Goal: Transaction & Acquisition: Book appointment/travel/reservation

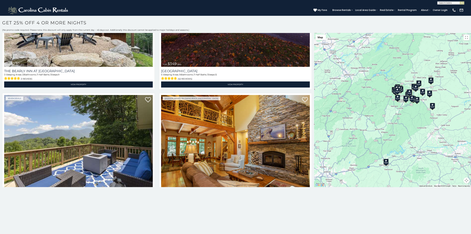
scroll to position [227, 0]
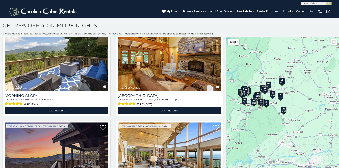
drag, startPoint x: 298, startPoint y: 97, endPoint x: 256, endPoint y: 89, distance: 42.7
click at [256, 89] on div "$580 $424 $230 $349 $230 $375 $400 $350 $230 $290 $460 $199 $160 $210 $345 $230…" at bounding box center [282, 123] width 113 height 173
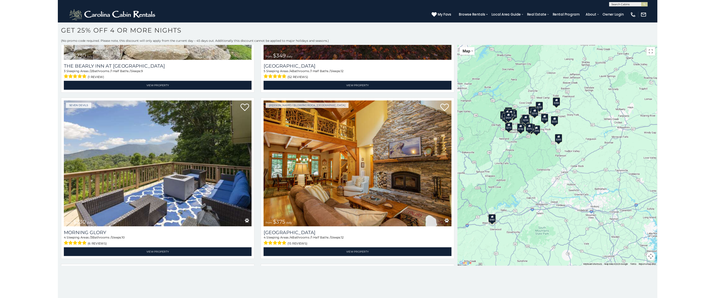
scroll to position [0, 0]
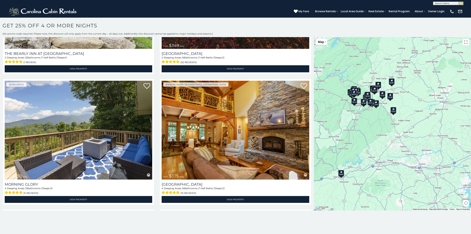
click at [328, 42] on button "Toggle fullscreen view" at bounding box center [465, 42] width 7 height 7
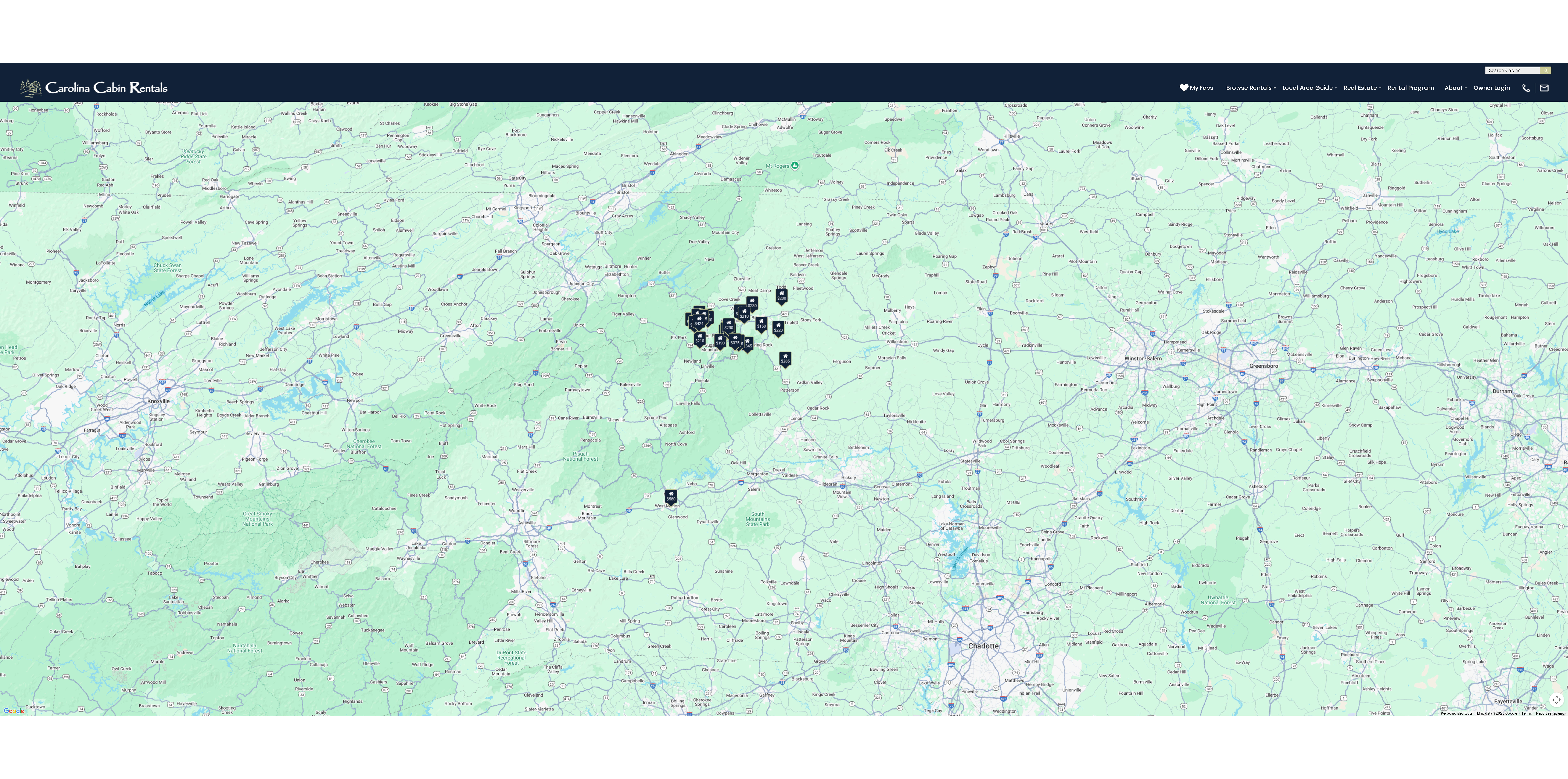
scroll to position [261, 0]
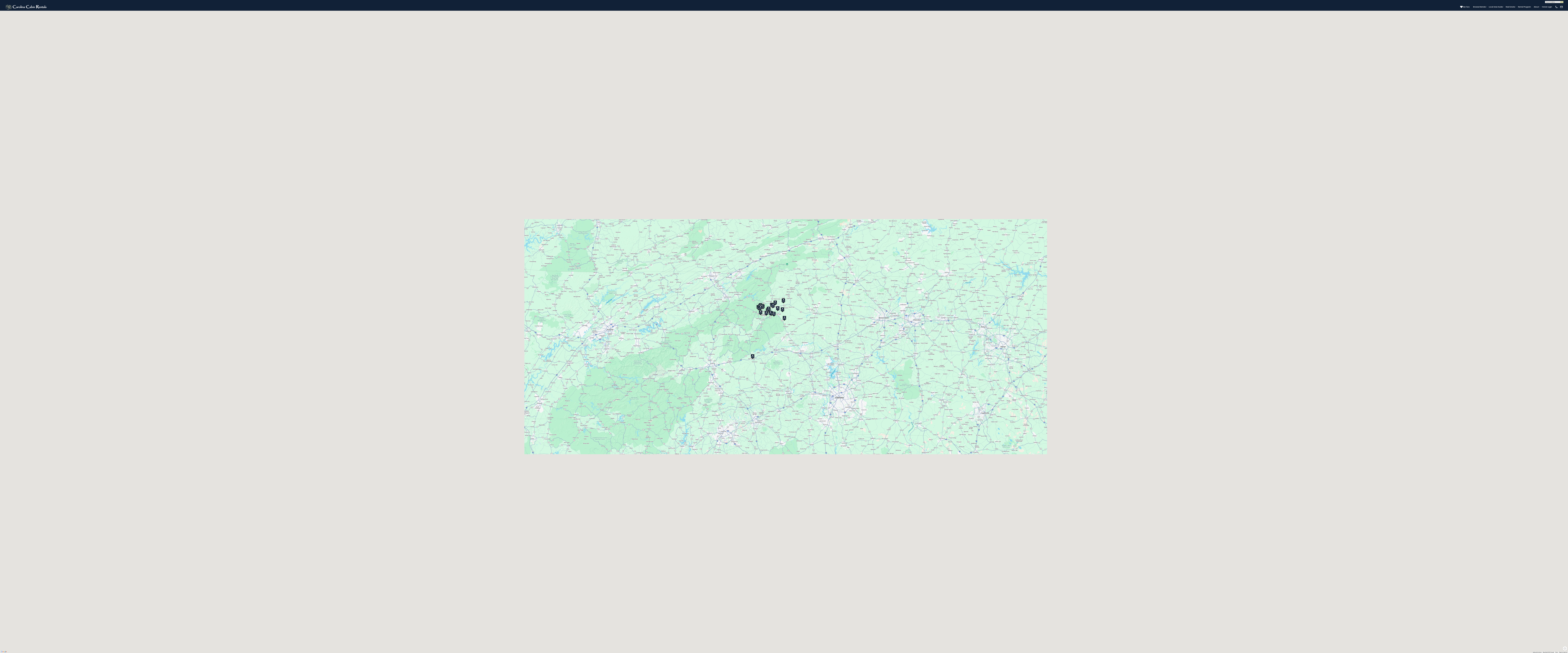
click at [200, 128] on div "$580 $424 $230 $349 $230 $375 $400 $350 $230 $290 $460 $199 $160 $210 $345 $230…" at bounding box center [784, 326] width 1568 height 653
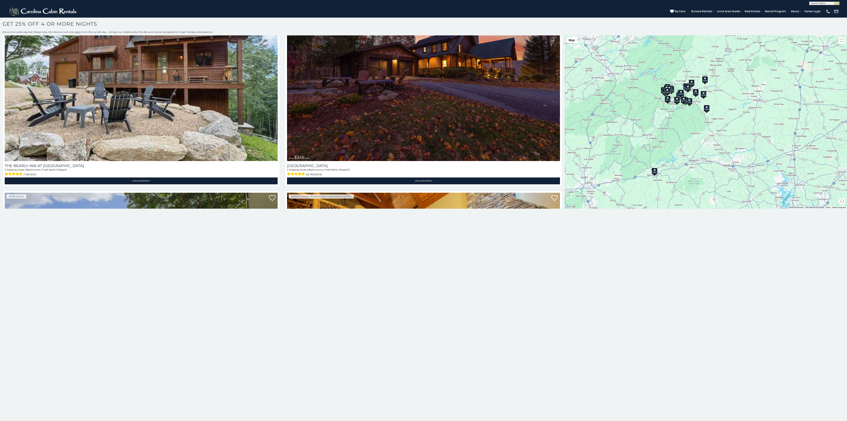
scroll to position [2, 0]
click at [328, 94] on div "$580 $424 $230 $349 $230 $375 $400 $350 $230 $290 $460 $199 $160 $210 $345 $230…" at bounding box center [706, 121] width 282 height 173
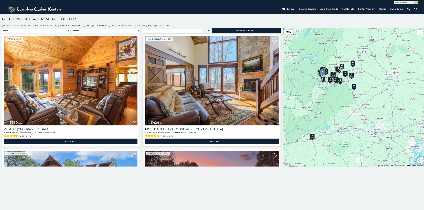
scroll to position [2, 0]
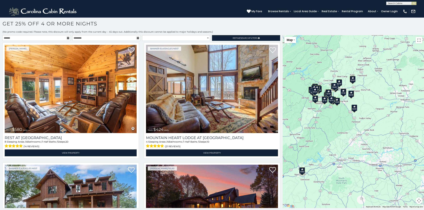
click at [67, 39] on icon at bounding box center [68, 38] width 2 height 2
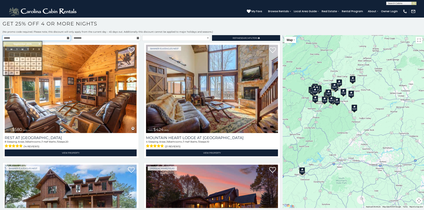
click at [44, 38] on input "text" at bounding box center [37, 38] width 68 height 6
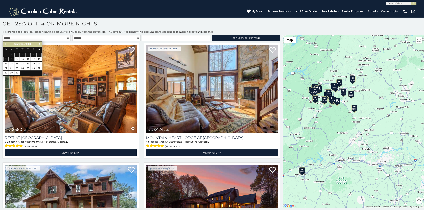
click at [40, 44] on span "Next" at bounding box center [39, 44] width 3 height 3
click at [5, 73] on link "23" at bounding box center [5, 73] width 5 height 4
type input "**********"
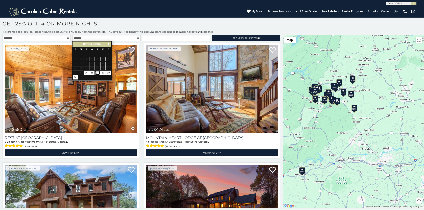
click at [98, 72] on link "27" at bounding box center [97, 73] width 5 height 4
type input "**********"
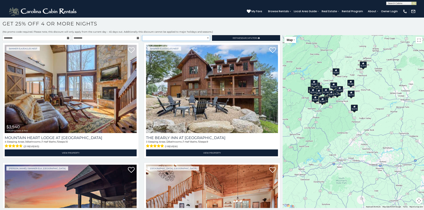
click at [206, 39] on select "**********" at bounding box center [176, 38] width 68 height 6
select select "**********"
click at [142, 35] on select "**********" at bounding box center [176, 38] width 68 height 6
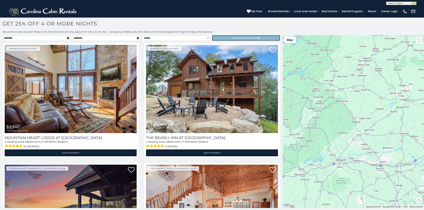
click at [242, 38] on span "Search" at bounding box center [244, 38] width 9 height 3
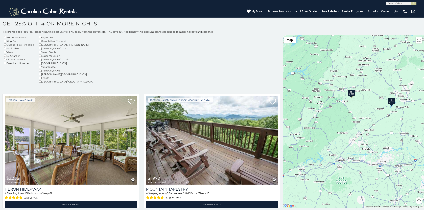
scroll to position [51, 0]
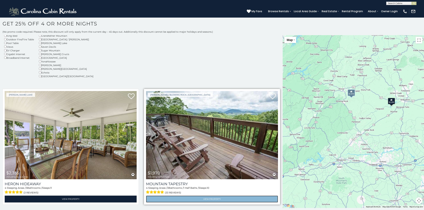
click at [211, 198] on link "View Property" at bounding box center [212, 199] width 132 height 7
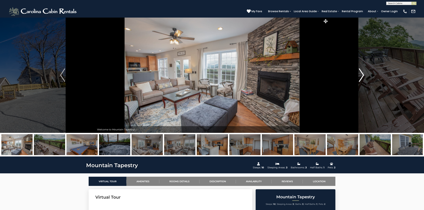
click at [361, 74] on img "Next" at bounding box center [361, 75] width 5 height 13
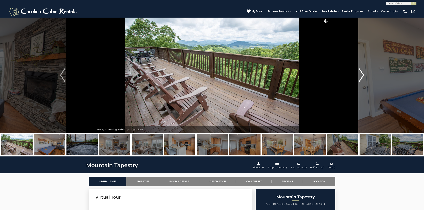
click at [361, 74] on img "Next" at bounding box center [361, 75] width 5 height 13
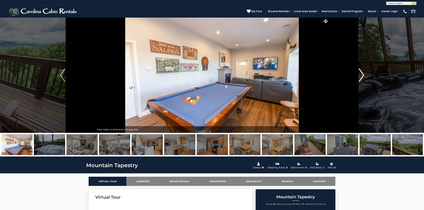
click at [361, 74] on img "Next" at bounding box center [361, 75] width 5 height 13
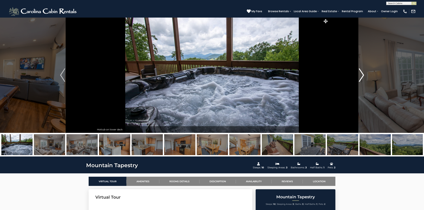
click at [361, 74] on img "Next" at bounding box center [361, 75] width 5 height 13
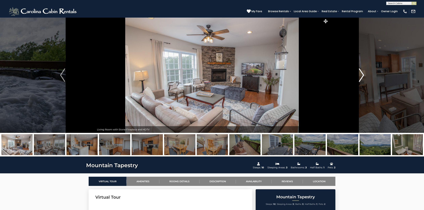
click at [361, 74] on img "Next" at bounding box center [361, 75] width 5 height 13
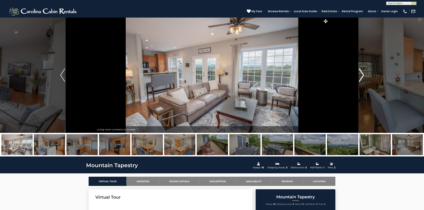
click at [361, 74] on img "Next" at bounding box center [361, 75] width 5 height 13
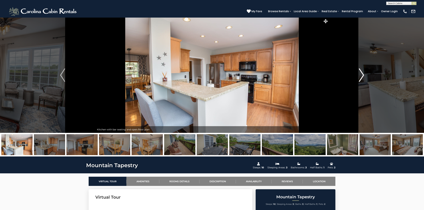
click at [361, 74] on img "Next" at bounding box center [361, 75] width 5 height 13
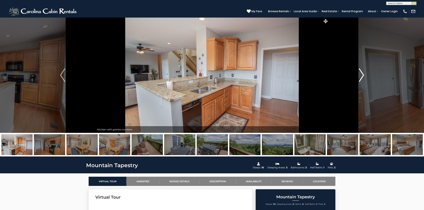
click at [361, 74] on img "Next" at bounding box center [361, 75] width 5 height 13
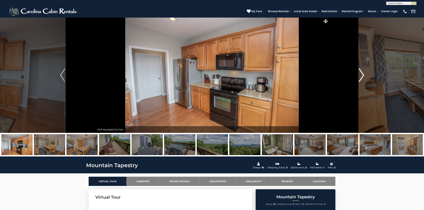
click at [361, 74] on img "Next" at bounding box center [361, 75] width 5 height 13
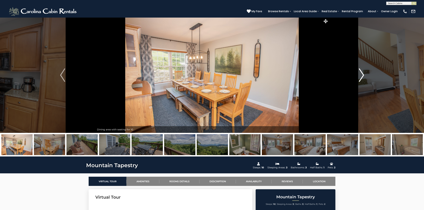
click at [361, 74] on img "Next" at bounding box center [361, 75] width 5 height 13
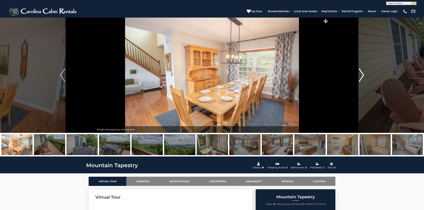
click at [361, 74] on img "Next" at bounding box center [361, 75] width 5 height 13
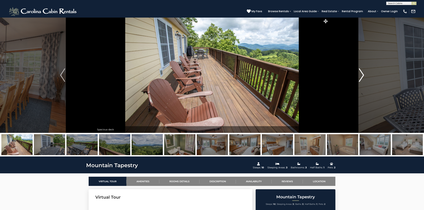
click at [361, 74] on img "Next" at bounding box center [361, 75] width 5 height 13
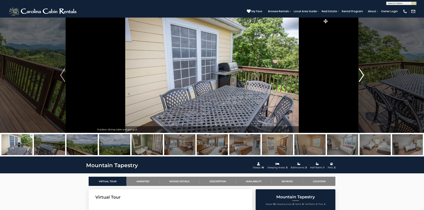
click at [361, 74] on img "Next" at bounding box center [361, 75] width 5 height 13
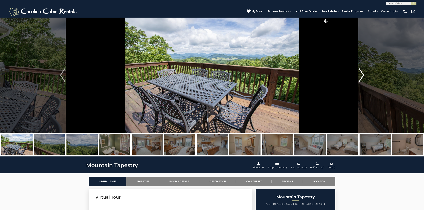
click at [361, 74] on img "Next" at bounding box center [361, 75] width 5 height 13
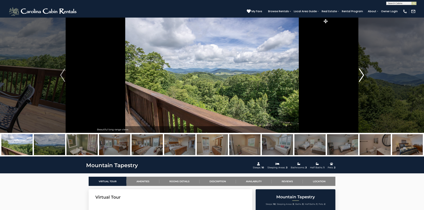
click at [361, 74] on img "Next" at bounding box center [361, 75] width 5 height 13
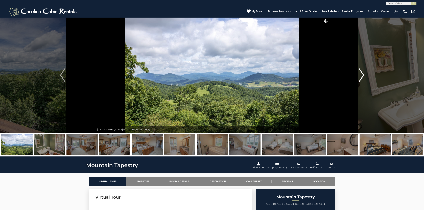
click at [361, 74] on img "Next" at bounding box center [361, 75] width 5 height 13
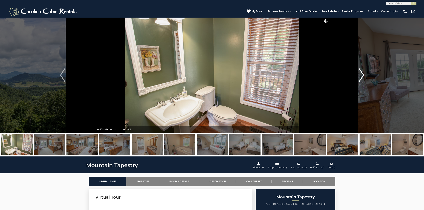
click at [361, 74] on img "Next" at bounding box center [361, 75] width 5 height 13
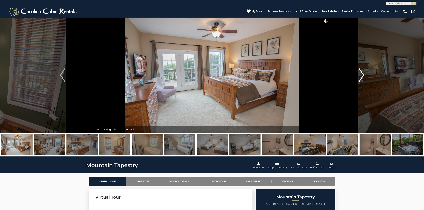
click at [361, 74] on img "Next" at bounding box center [361, 75] width 5 height 13
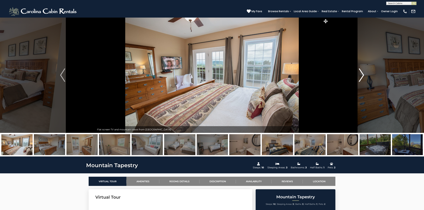
click at [361, 74] on img "Next" at bounding box center [361, 75] width 5 height 13
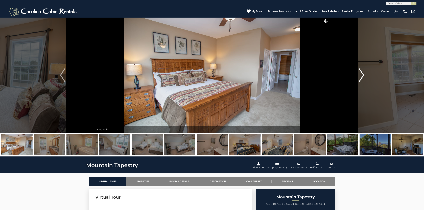
click at [361, 74] on img "Next" at bounding box center [361, 75] width 5 height 13
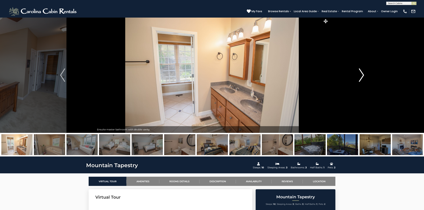
click at [361, 74] on img "Next" at bounding box center [361, 75] width 5 height 13
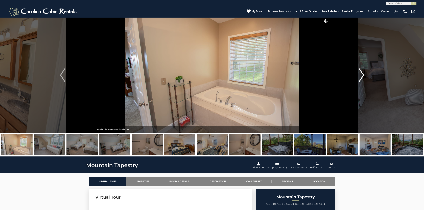
click at [361, 74] on img "Next" at bounding box center [361, 75] width 5 height 13
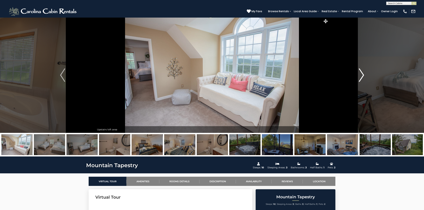
click at [361, 74] on img "Next" at bounding box center [361, 75] width 5 height 13
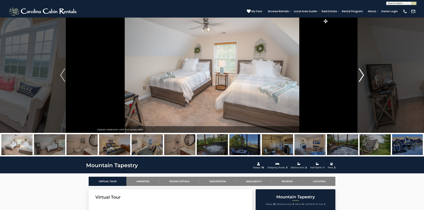
click at [361, 74] on img "Next" at bounding box center [361, 75] width 5 height 13
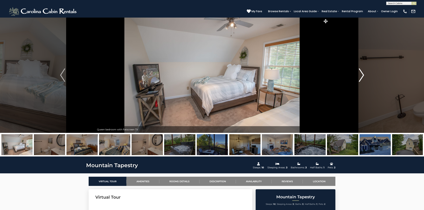
click at [361, 74] on img "Next" at bounding box center [361, 75] width 5 height 13
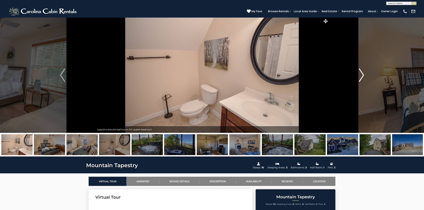
click at [361, 74] on img "Next" at bounding box center [361, 75] width 5 height 13
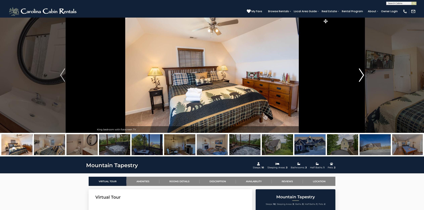
click at [361, 74] on img "Next" at bounding box center [361, 75] width 5 height 13
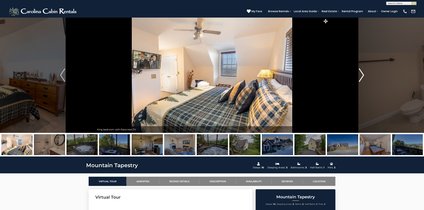
click at [361, 74] on img "Next" at bounding box center [361, 75] width 5 height 13
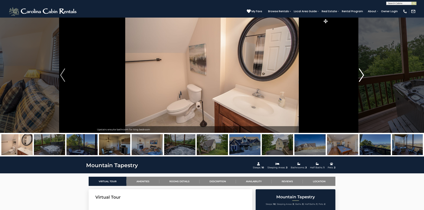
click at [361, 74] on img "Next" at bounding box center [361, 75] width 5 height 13
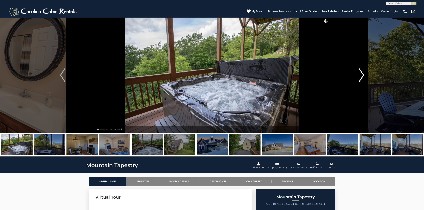
click at [361, 74] on img "Next" at bounding box center [361, 75] width 5 height 13
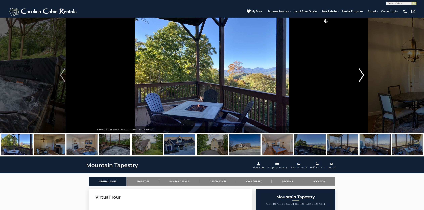
click at [361, 74] on img "Next" at bounding box center [361, 75] width 5 height 13
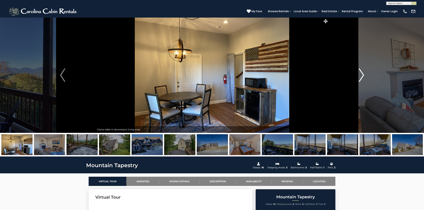
click at [361, 74] on img "Next" at bounding box center [361, 75] width 5 height 13
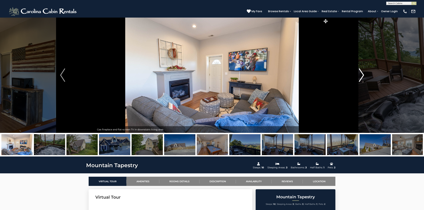
click at [361, 74] on img "Next" at bounding box center [361, 75] width 5 height 13
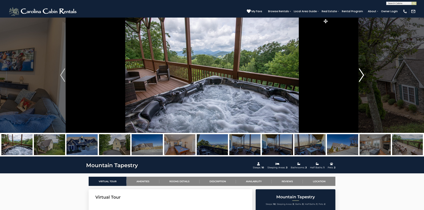
click at [361, 74] on img "Next" at bounding box center [361, 75] width 5 height 13
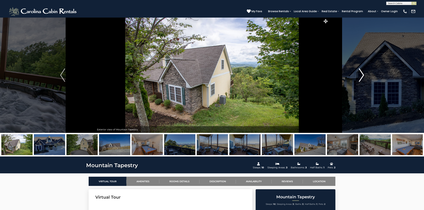
click at [361, 74] on img "Next" at bounding box center [361, 75] width 5 height 13
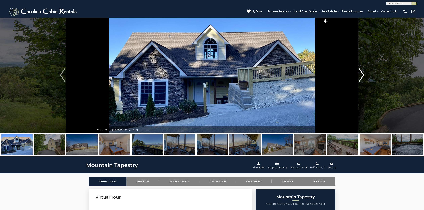
click at [360, 75] on img "Next" at bounding box center [361, 75] width 5 height 13
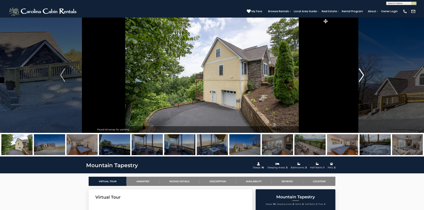
click at [360, 75] on img "Next" at bounding box center [361, 75] width 5 height 13
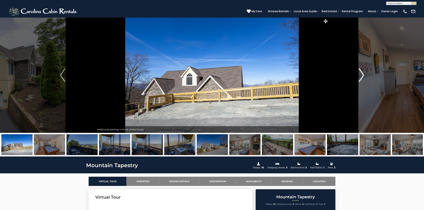
click at [360, 75] on img "Next" at bounding box center [361, 75] width 5 height 13
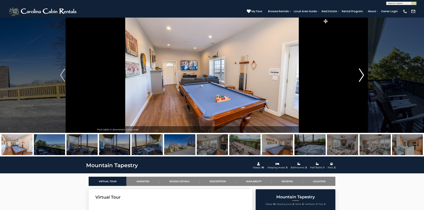
click at [360, 75] on img "Next" at bounding box center [361, 75] width 5 height 13
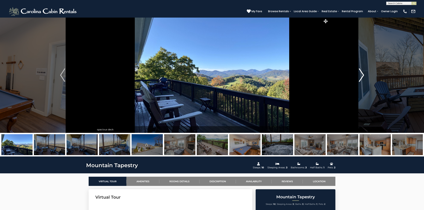
click at [360, 75] on img "Next" at bounding box center [361, 75] width 5 height 13
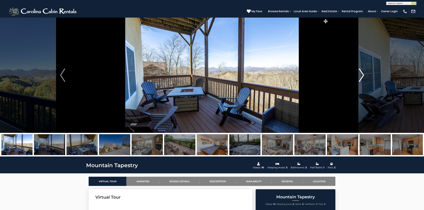
click at [360, 75] on img "Next" at bounding box center [361, 75] width 5 height 13
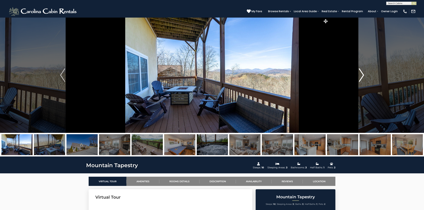
click at [360, 75] on img "Next" at bounding box center [361, 75] width 5 height 13
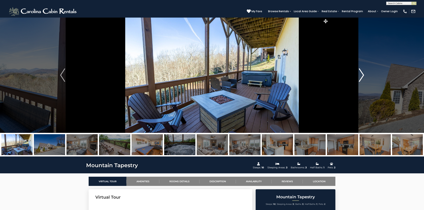
click at [357, 74] on button "Next" at bounding box center [361, 75] width 66 height 116
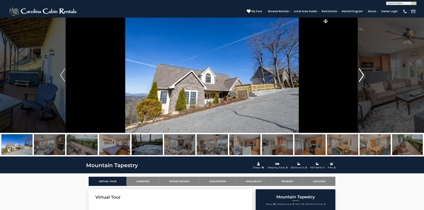
click at [357, 74] on button "Next" at bounding box center [361, 75] width 66 height 116
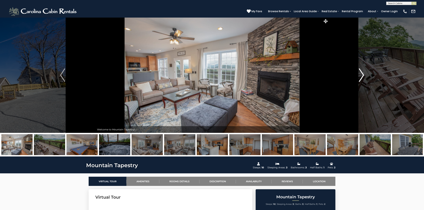
click at [358, 74] on button "Next" at bounding box center [361, 75] width 66 height 116
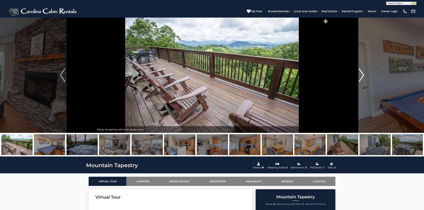
click at [358, 74] on button "Next" at bounding box center [361, 75] width 66 height 116
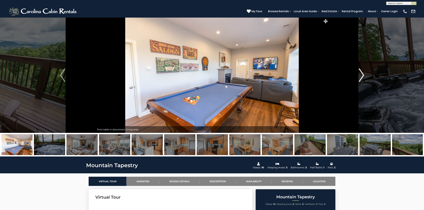
click at [358, 74] on button "Next" at bounding box center [361, 75] width 66 height 116
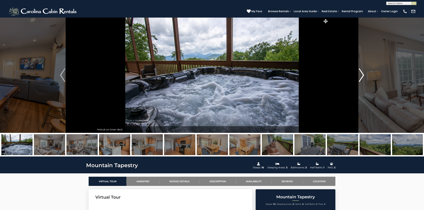
click at [363, 78] on img "Next" at bounding box center [361, 75] width 5 height 13
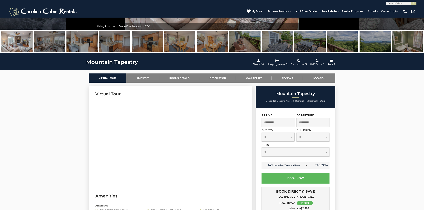
scroll to position [108, 0]
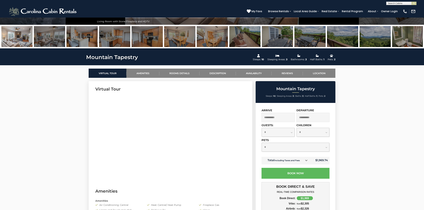
click at [290, 131] on select "**********" at bounding box center [277, 132] width 33 height 9
select select "*"
click at [261, 128] on select "**********" at bounding box center [277, 132] width 33 height 9
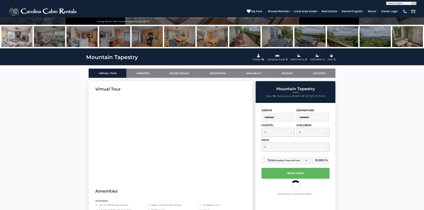
click at [326, 148] on select "**********" at bounding box center [295, 147] width 68 height 9
click at [261, 143] on select "**********" at bounding box center [295, 147] width 68 height 9
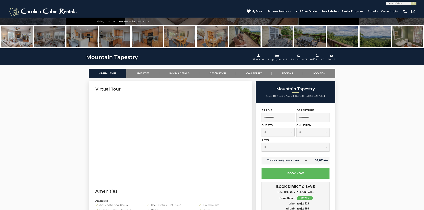
click at [326, 148] on select "**********" at bounding box center [295, 147] width 68 height 9
select select "*"
click at [261, 143] on select "**********" at bounding box center [295, 147] width 68 height 9
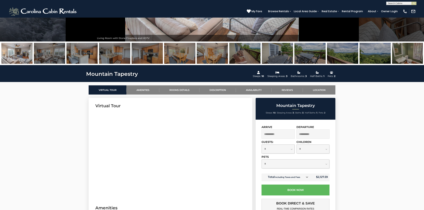
click at [46, 56] on img at bounding box center [49, 53] width 31 height 21
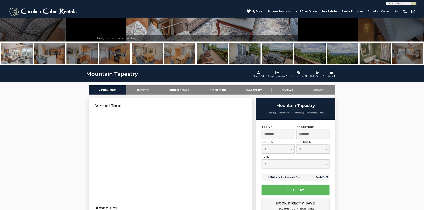
click at [48, 57] on img at bounding box center [49, 53] width 31 height 21
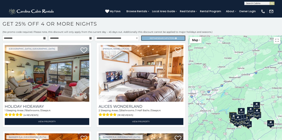
click at [160, 39] on span "Search" at bounding box center [162, 38] width 9 height 3
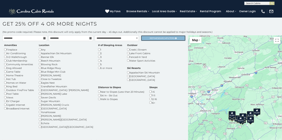
click at [158, 39] on span "Search" at bounding box center [162, 38] width 9 height 3
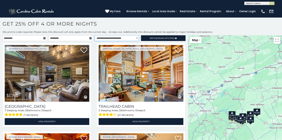
click at [136, 38] on select "**********" at bounding box center [117, 38] width 44 height 6
click at [95, 35] on select "**********" at bounding box center [117, 38] width 44 height 6
click at [135, 38] on select "**********" at bounding box center [117, 38] width 44 height 6
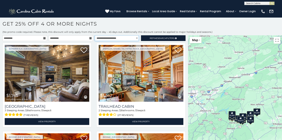
select select "**********"
click at [95, 35] on select "**********" at bounding box center [117, 38] width 44 height 6
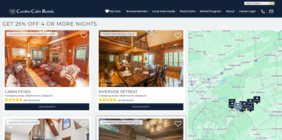
scroll to position [171, 0]
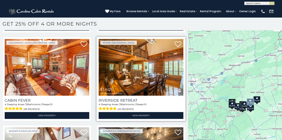
click at [152, 65] on img at bounding box center [141, 67] width 85 height 57
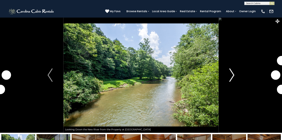
click at [233, 77] on img "Next" at bounding box center [232, 75] width 5 height 13
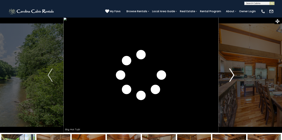
click at [233, 77] on img "Next" at bounding box center [232, 75] width 5 height 13
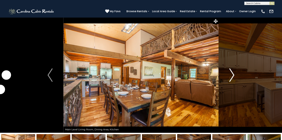
click at [233, 77] on img "Next" at bounding box center [232, 75] width 5 height 13
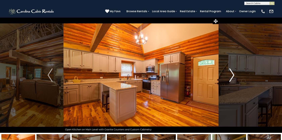
click at [233, 77] on img "Next" at bounding box center [232, 75] width 5 height 13
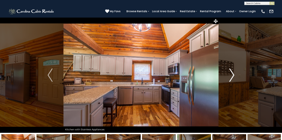
click at [233, 77] on img "Next" at bounding box center [232, 75] width 5 height 13
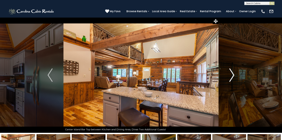
click at [233, 77] on img "Next" at bounding box center [232, 75] width 5 height 13
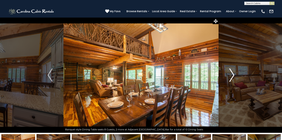
click at [233, 77] on img "Next" at bounding box center [232, 75] width 5 height 13
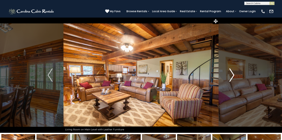
click at [233, 77] on img "Next" at bounding box center [232, 75] width 5 height 13
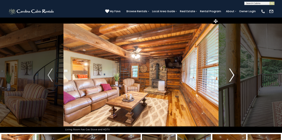
click at [233, 77] on img "Next" at bounding box center [232, 75] width 5 height 13
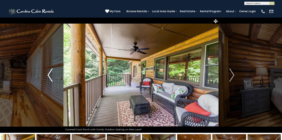
click at [52, 75] on img "Previous" at bounding box center [50, 75] width 5 height 13
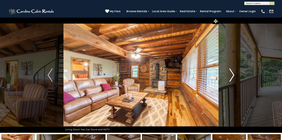
click at [234, 77] on img "Next" at bounding box center [232, 75] width 5 height 13
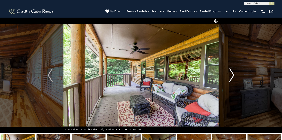
click at [234, 77] on img "Next" at bounding box center [232, 75] width 5 height 13
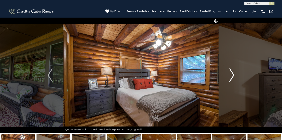
click at [234, 77] on img "Next" at bounding box center [232, 75] width 5 height 13
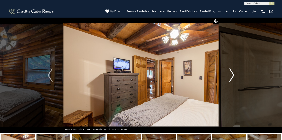
click at [234, 77] on img "Next" at bounding box center [232, 75] width 5 height 13
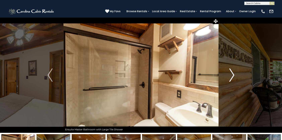
click at [234, 77] on img "Next" at bounding box center [232, 75] width 5 height 13
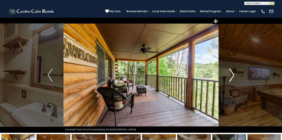
click at [234, 77] on img "Next" at bounding box center [232, 75] width 5 height 13
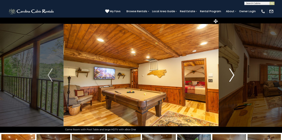
click at [234, 77] on img "Next" at bounding box center [232, 75] width 5 height 13
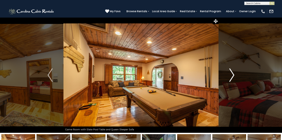
click at [234, 77] on img "Next" at bounding box center [232, 75] width 5 height 13
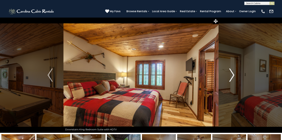
click at [234, 77] on img "Next" at bounding box center [232, 75] width 5 height 13
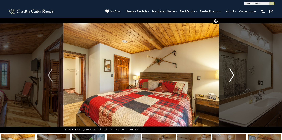
click at [234, 77] on img "Next" at bounding box center [232, 75] width 5 height 13
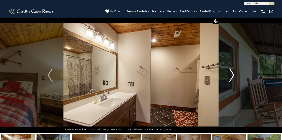
click at [234, 77] on img "Next" at bounding box center [232, 75] width 5 height 13
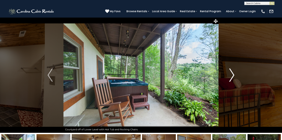
click at [234, 77] on img "Next" at bounding box center [232, 75] width 5 height 13
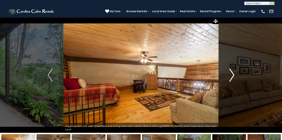
click at [234, 77] on img "Next" at bounding box center [232, 75] width 5 height 13
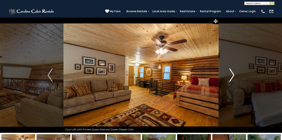
click at [234, 77] on img "Next" at bounding box center [232, 75] width 5 height 13
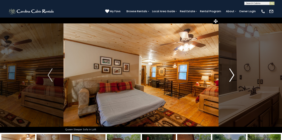
click at [234, 77] on img "Next" at bounding box center [232, 75] width 5 height 13
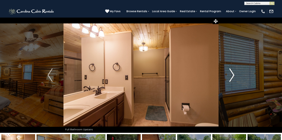
click at [234, 77] on img "Next" at bounding box center [232, 75] width 5 height 13
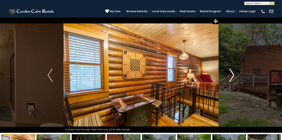
click at [234, 77] on img "Next" at bounding box center [232, 75] width 5 height 13
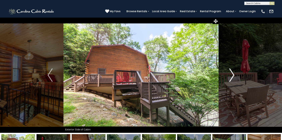
click at [234, 77] on img "Next" at bounding box center [232, 75] width 5 height 13
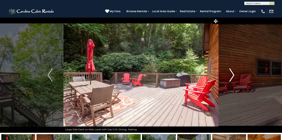
click at [234, 77] on img "Next" at bounding box center [232, 75] width 5 height 13
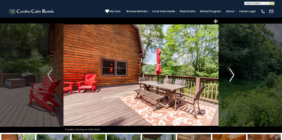
click at [234, 77] on img "Next" at bounding box center [232, 75] width 5 height 13
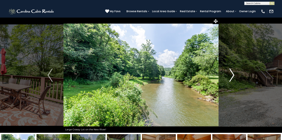
click at [234, 77] on img "Next" at bounding box center [232, 75] width 5 height 13
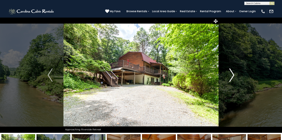
click at [234, 77] on img "Next" at bounding box center [232, 75] width 5 height 13
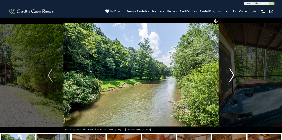
click at [234, 77] on img "Next" at bounding box center [232, 75] width 5 height 13
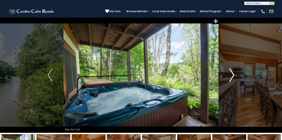
click at [234, 77] on img "Next" at bounding box center [232, 75] width 5 height 13
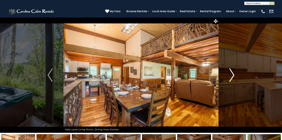
click at [234, 77] on img "Next" at bounding box center [232, 75] width 5 height 13
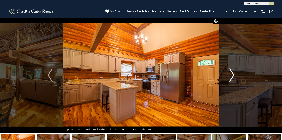
click at [234, 77] on img "Next" at bounding box center [232, 75] width 5 height 13
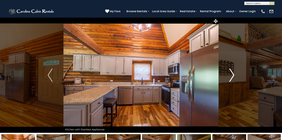
click at [234, 77] on img "Next" at bounding box center [232, 75] width 5 height 13
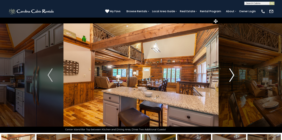
click at [234, 77] on img "Next" at bounding box center [232, 75] width 5 height 13
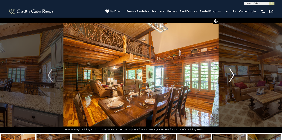
click at [234, 77] on img "Next" at bounding box center [232, 75] width 5 height 13
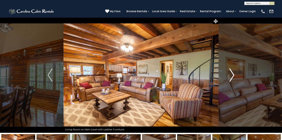
click at [234, 77] on img "Next" at bounding box center [232, 75] width 5 height 13
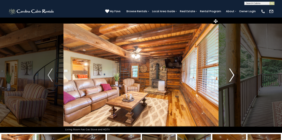
click at [234, 77] on img "Next" at bounding box center [232, 75] width 5 height 13
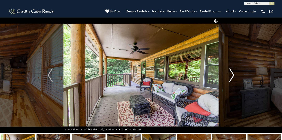
click at [234, 77] on img "Next" at bounding box center [232, 75] width 5 height 13
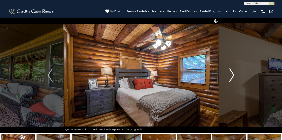
click at [234, 77] on img "Next" at bounding box center [232, 75] width 5 height 13
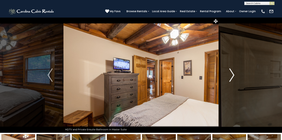
click at [232, 78] on img "Next" at bounding box center [232, 75] width 5 height 13
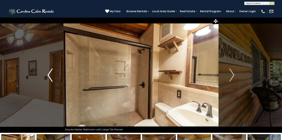
click at [51, 77] on img "Previous" at bounding box center [50, 75] width 5 height 13
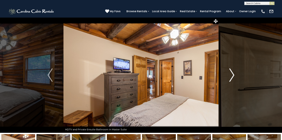
click at [227, 74] on button "Next" at bounding box center [232, 75] width 27 height 116
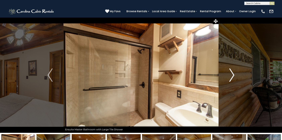
click at [227, 74] on button "Next" at bounding box center [232, 75] width 27 height 116
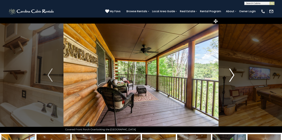
click at [227, 74] on button "Next" at bounding box center [232, 75] width 27 height 116
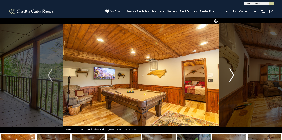
click at [227, 74] on button "Next" at bounding box center [232, 75] width 27 height 116
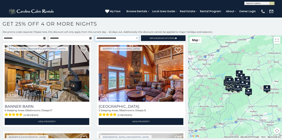
click at [137, 38] on select "**********" at bounding box center [117, 38] width 44 height 6
click at [95, 35] on select "**********" at bounding box center [117, 38] width 44 height 6
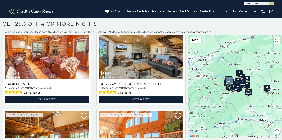
scroll to position [1163, 0]
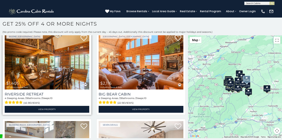
click at [41, 72] on img at bounding box center [47, 61] width 85 height 57
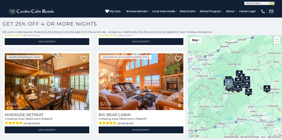
scroll to position [1151, 0]
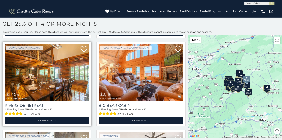
click at [30, 71] on img at bounding box center [47, 72] width 85 height 57
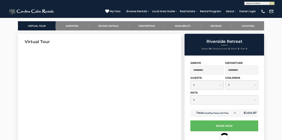
scroll to position [156, 0]
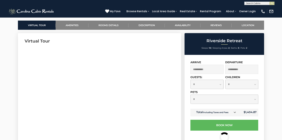
click at [221, 85] on select "**********" at bounding box center [207, 84] width 33 height 9
select select "*"
click at [191, 80] on select "**********" at bounding box center [207, 84] width 33 height 9
click at [240, 99] on select "**********" at bounding box center [225, 99] width 68 height 9
select select "*"
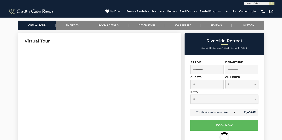
click at [191, 95] on select "**********" at bounding box center [225, 99] width 68 height 9
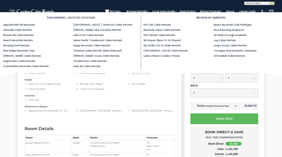
scroll to position [291, 0]
